Goal: Task Accomplishment & Management: Use online tool/utility

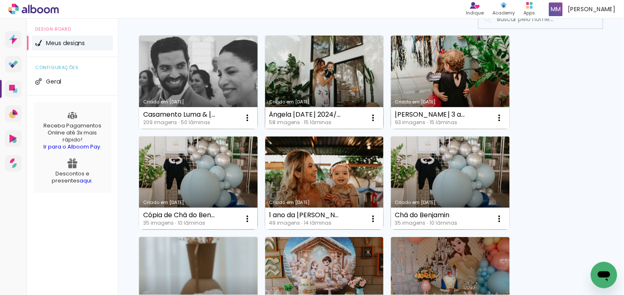
scroll to position [119, 0]
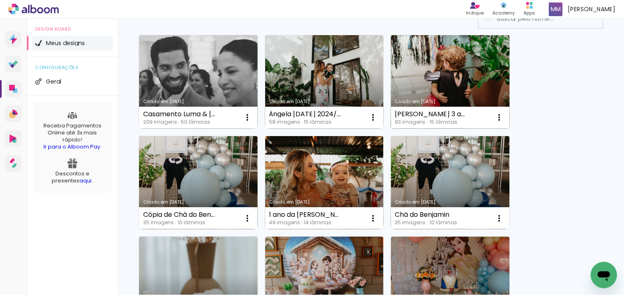
click at [421, 77] on link "Criado em [DATE]" at bounding box center [450, 81] width 119 height 93
